Goal: Check status: Check status

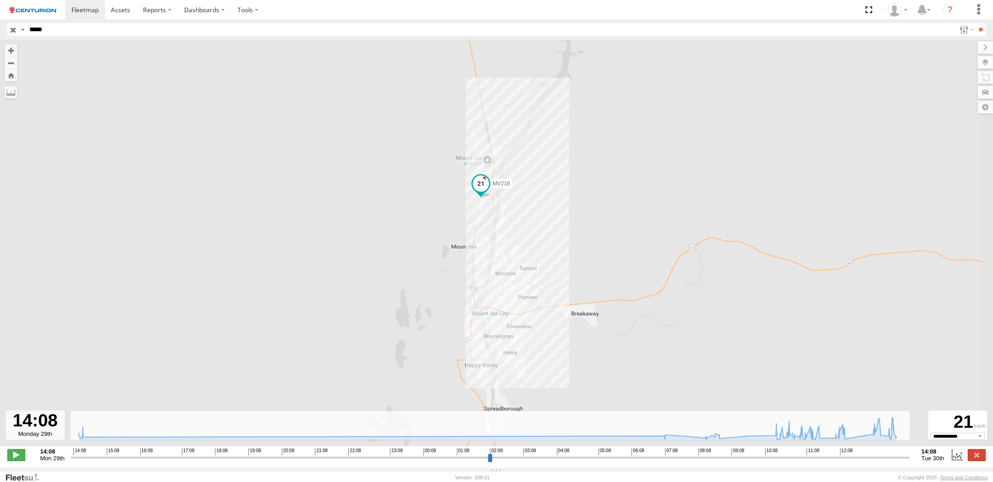
select select "**********"
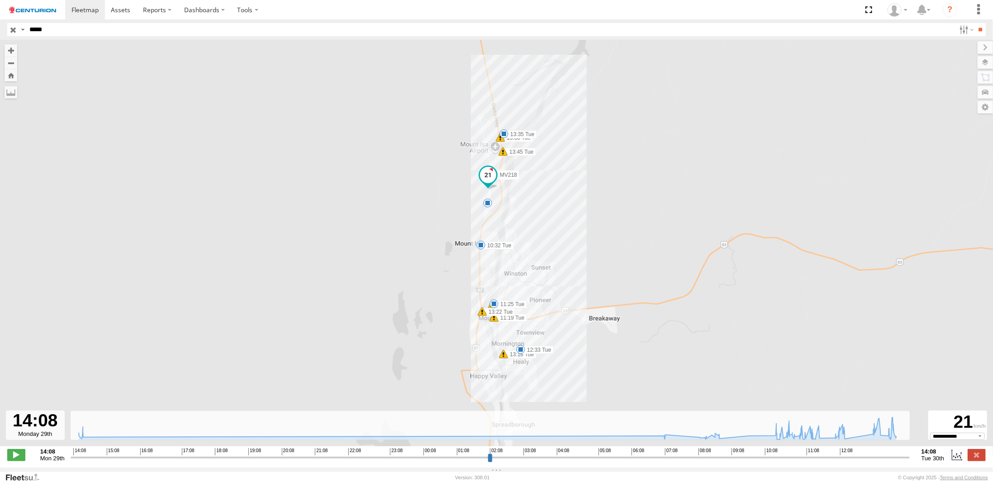
click at [483, 315] on span at bounding box center [482, 311] width 9 height 9
click at [497, 321] on span at bounding box center [494, 317] width 9 height 9
click at [504, 358] on span at bounding box center [503, 354] width 9 height 9
click at [503, 155] on span at bounding box center [503, 151] width 9 height 9
click at [554, 174] on div "MV218 10:32 Tue 11:25 Tue 12:33 Tue 13:35 Tue 10:47 Tue 10:47 Tue 11:19 Tue 13:…" at bounding box center [496, 248] width 993 height 416
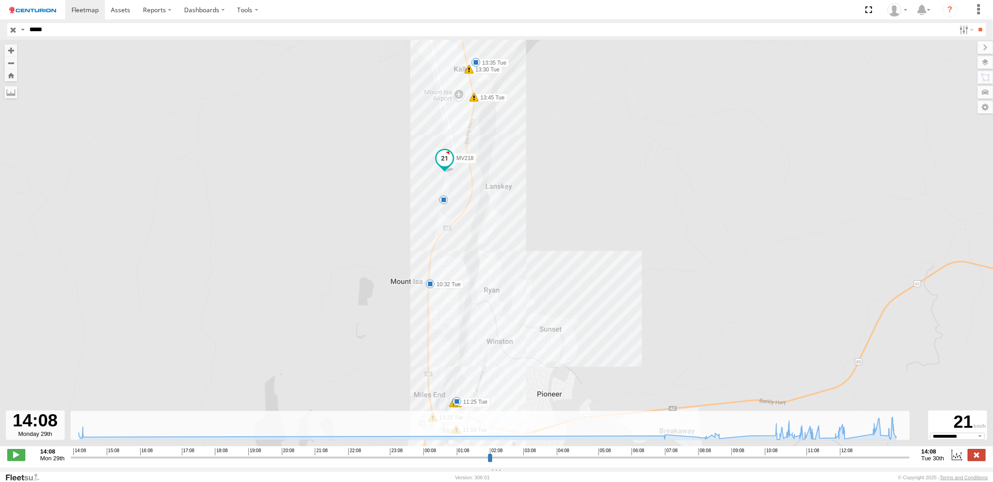
click at [981, 458] on label at bounding box center [977, 455] width 18 height 12
